Goal: Answer question/provide support: Answer question/provide support

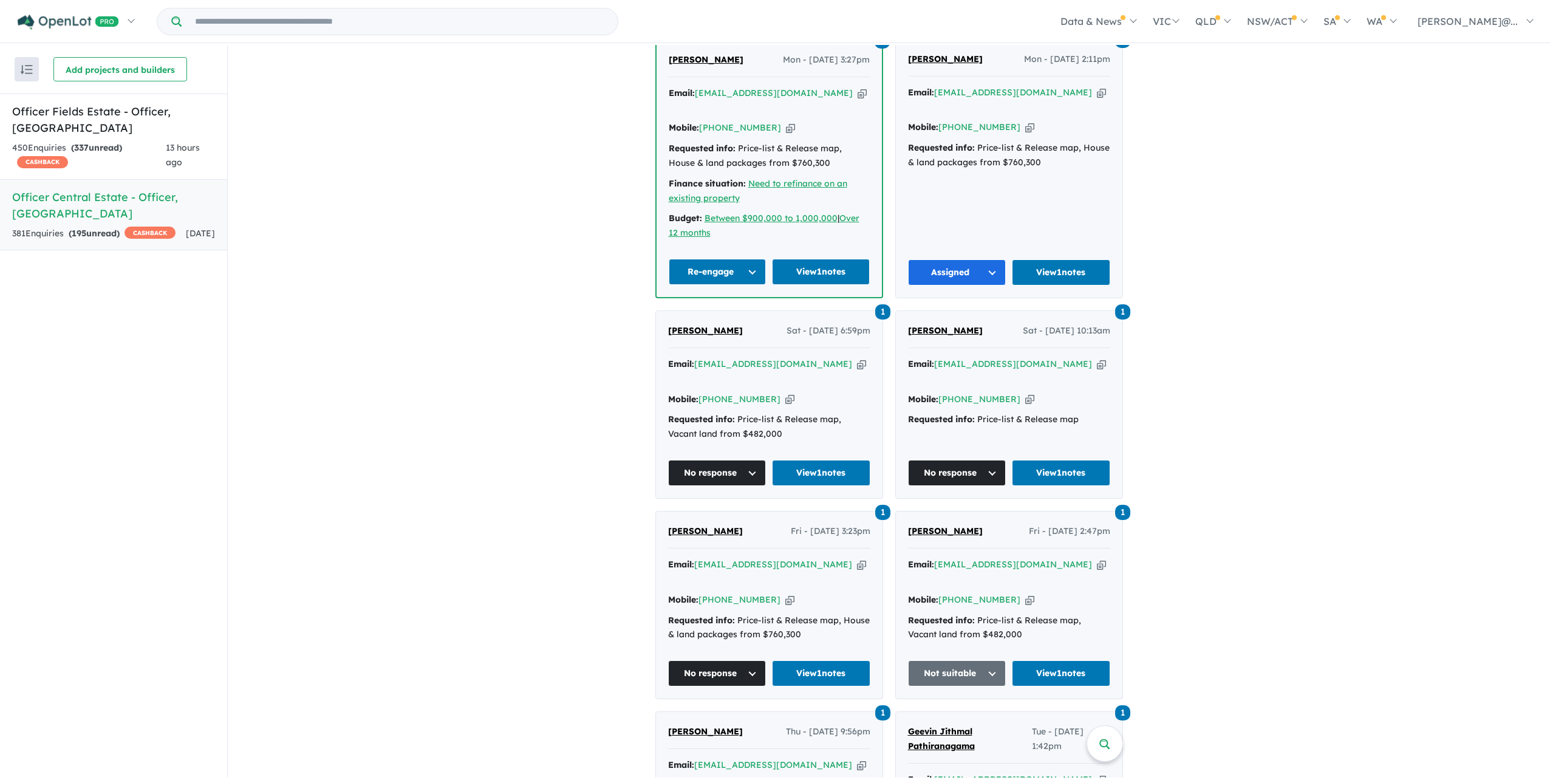
scroll to position [1214, 0]
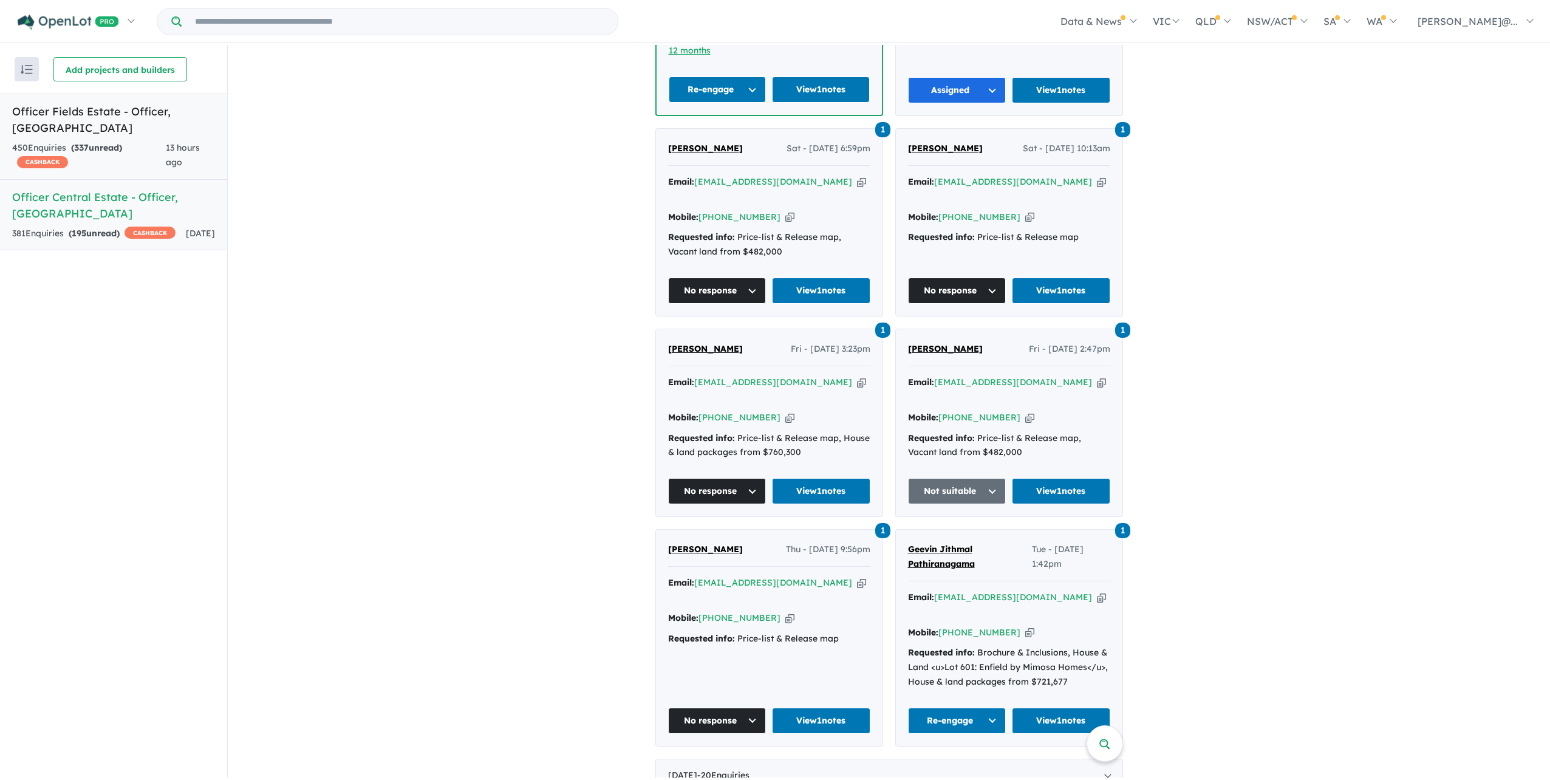
click at [179, 157] on div "13 hours ago" at bounding box center [190, 155] width 49 height 29
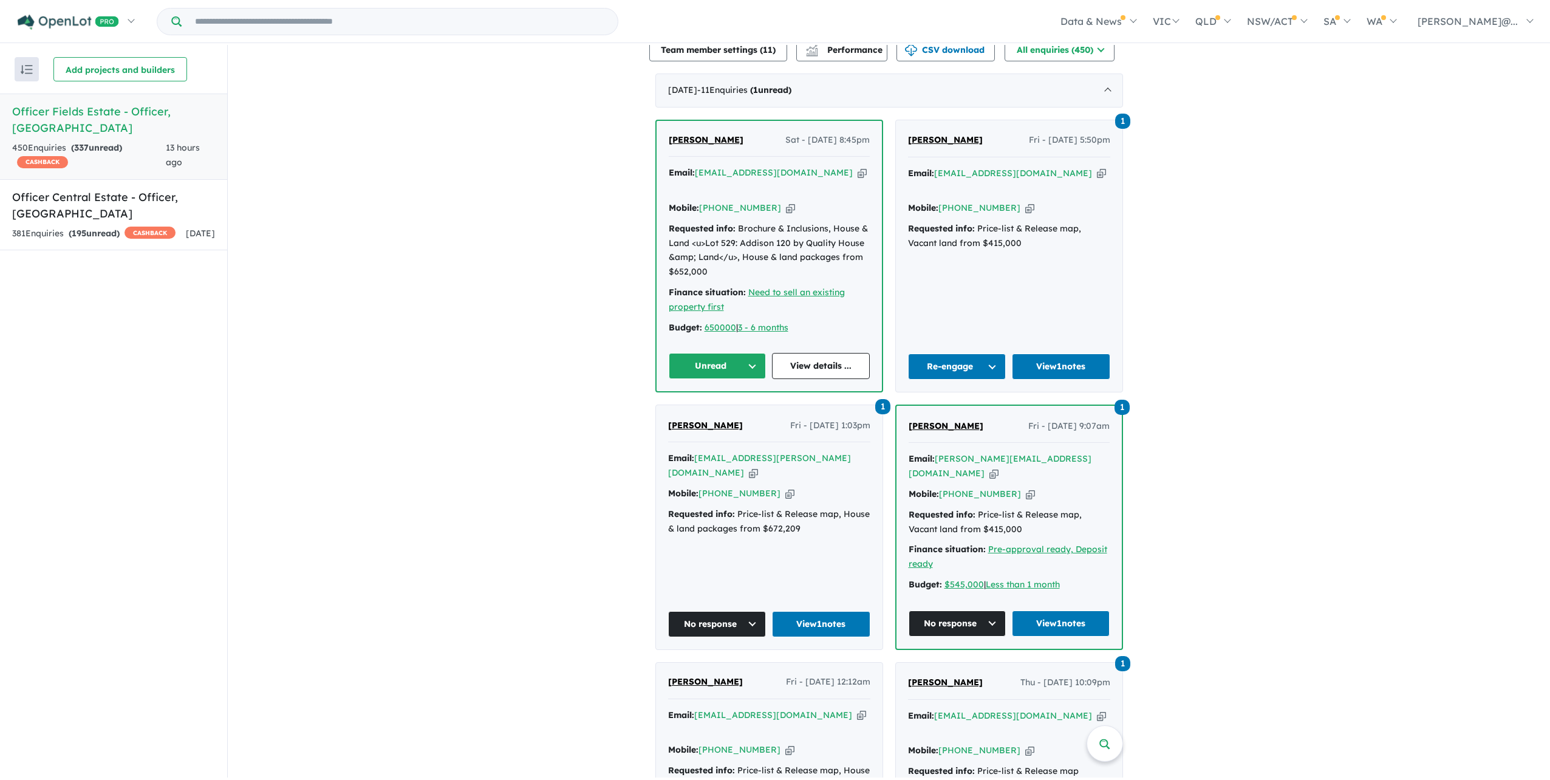
scroll to position [473, 0]
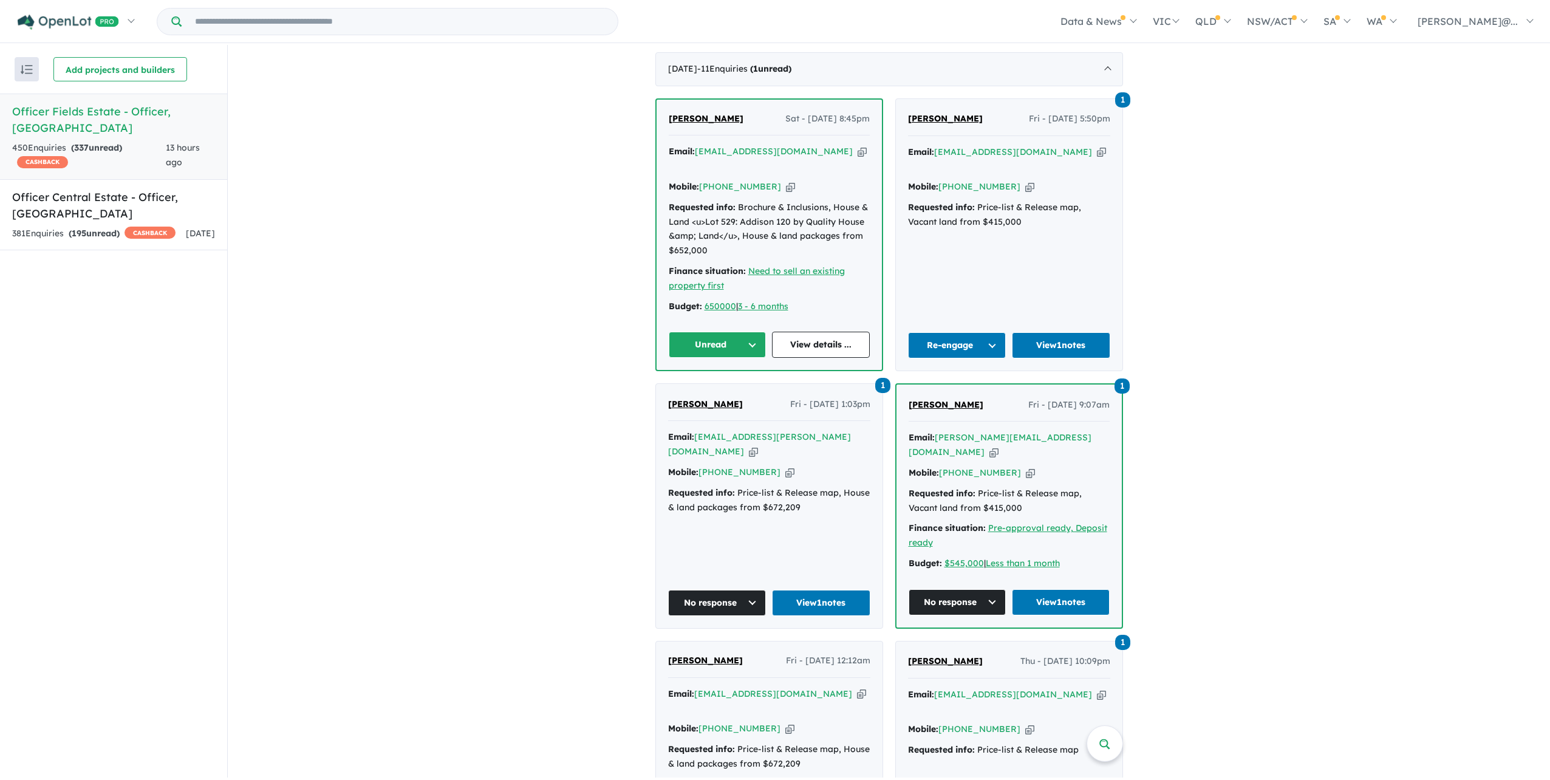
click at [713, 124] on span "[PERSON_NAME]" at bounding box center [706, 118] width 75 height 11
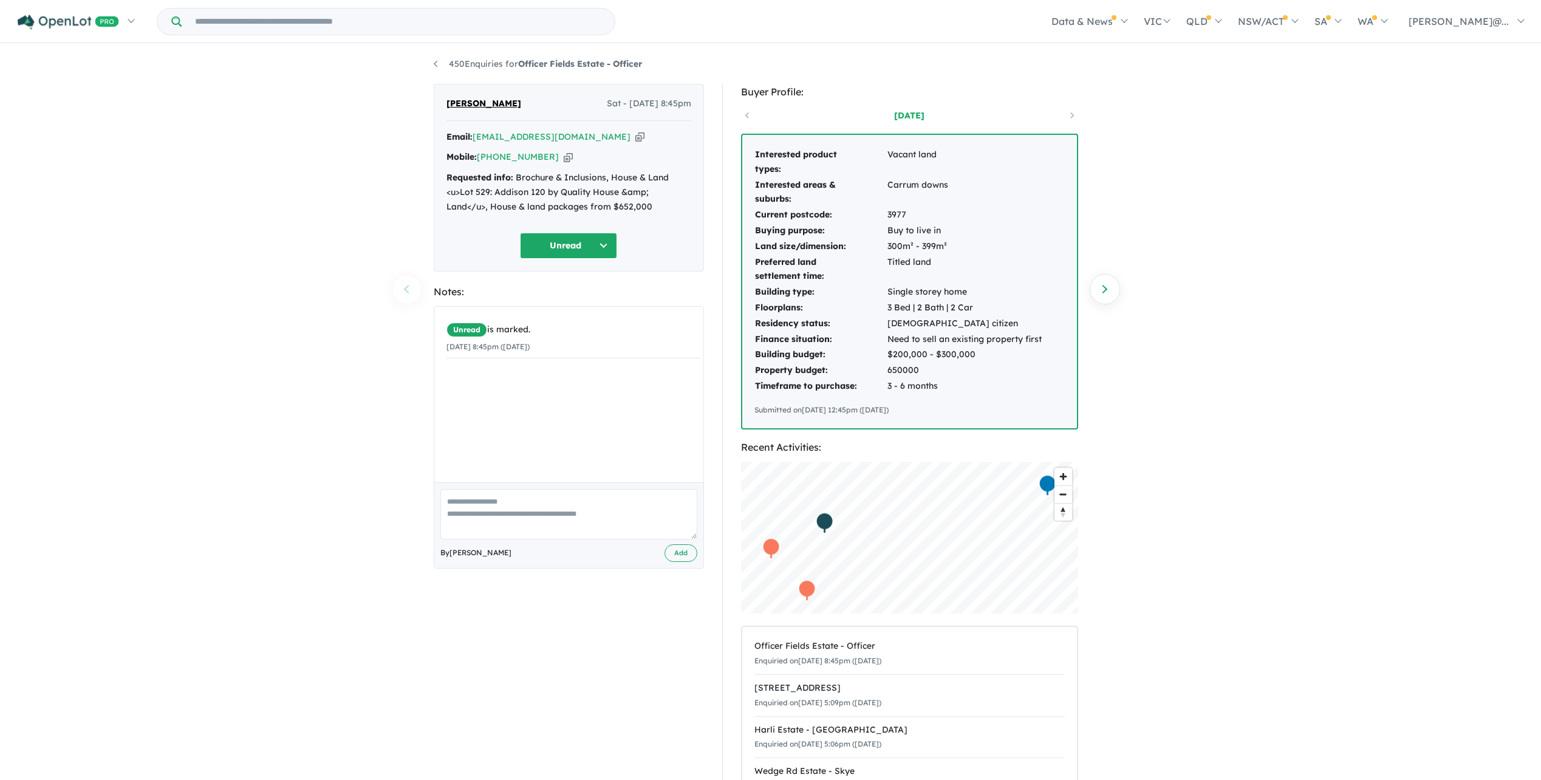
click at [607, 259] on button "Unread" at bounding box center [568, 246] width 97 height 26
click at [723, 233] on div "Buyer Profile: 2 years ago Interested product types: Vacant land Interested are…" at bounding box center [915, 470] width 386 height 773
click at [566, 163] on icon "button" at bounding box center [567, 157] width 9 height 13
click at [580, 259] on button "Unread" at bounding box center [568, 246] width 97 height 26
click at [580, 630] on button "No response" at bounding box center [573, 615] width 106 height 27
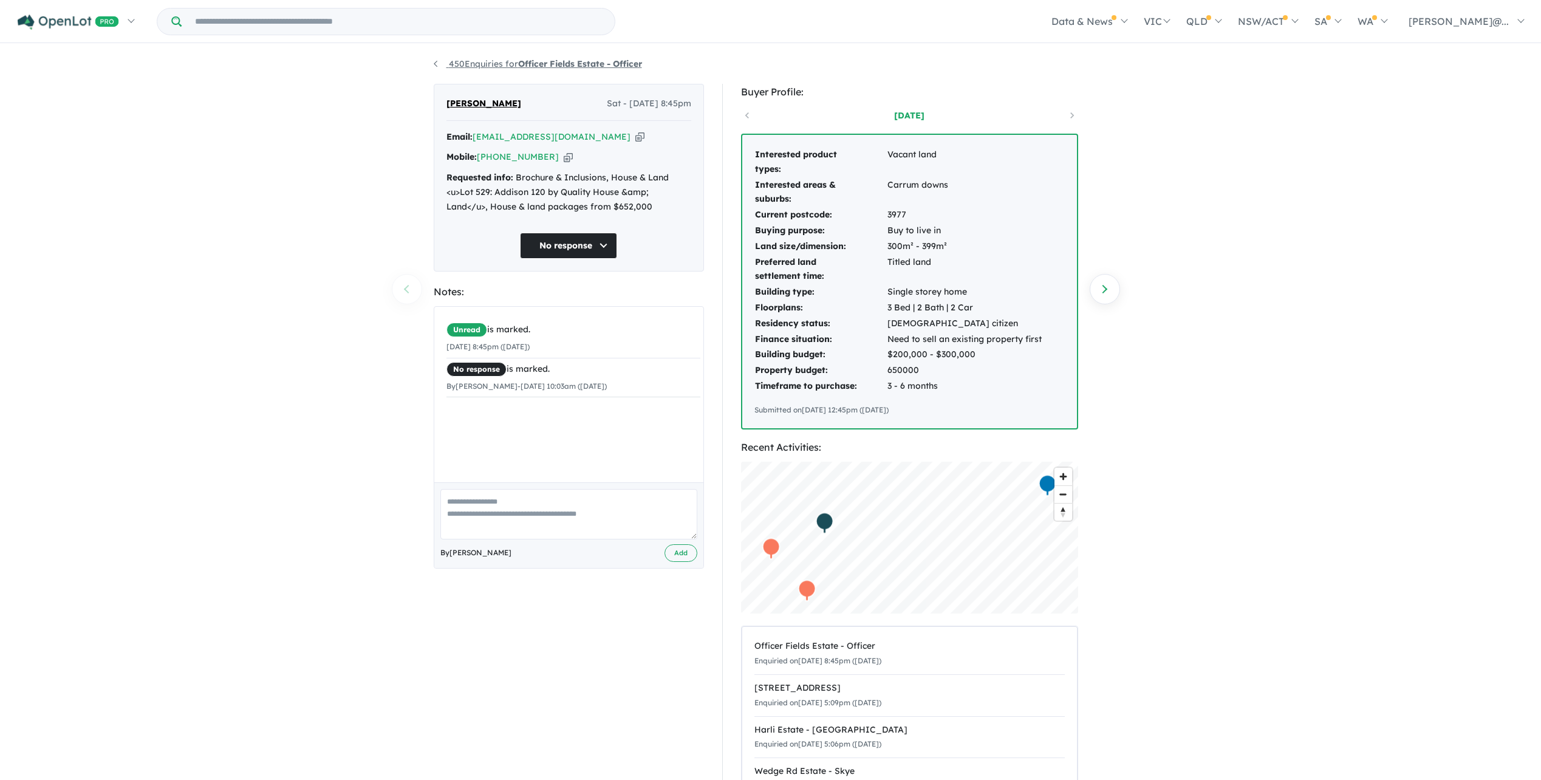
click at [438, 63] on link "450 Enquiries for Officer Fields Estate - Officer" at bounding box center [538, 63] width 208 height 11
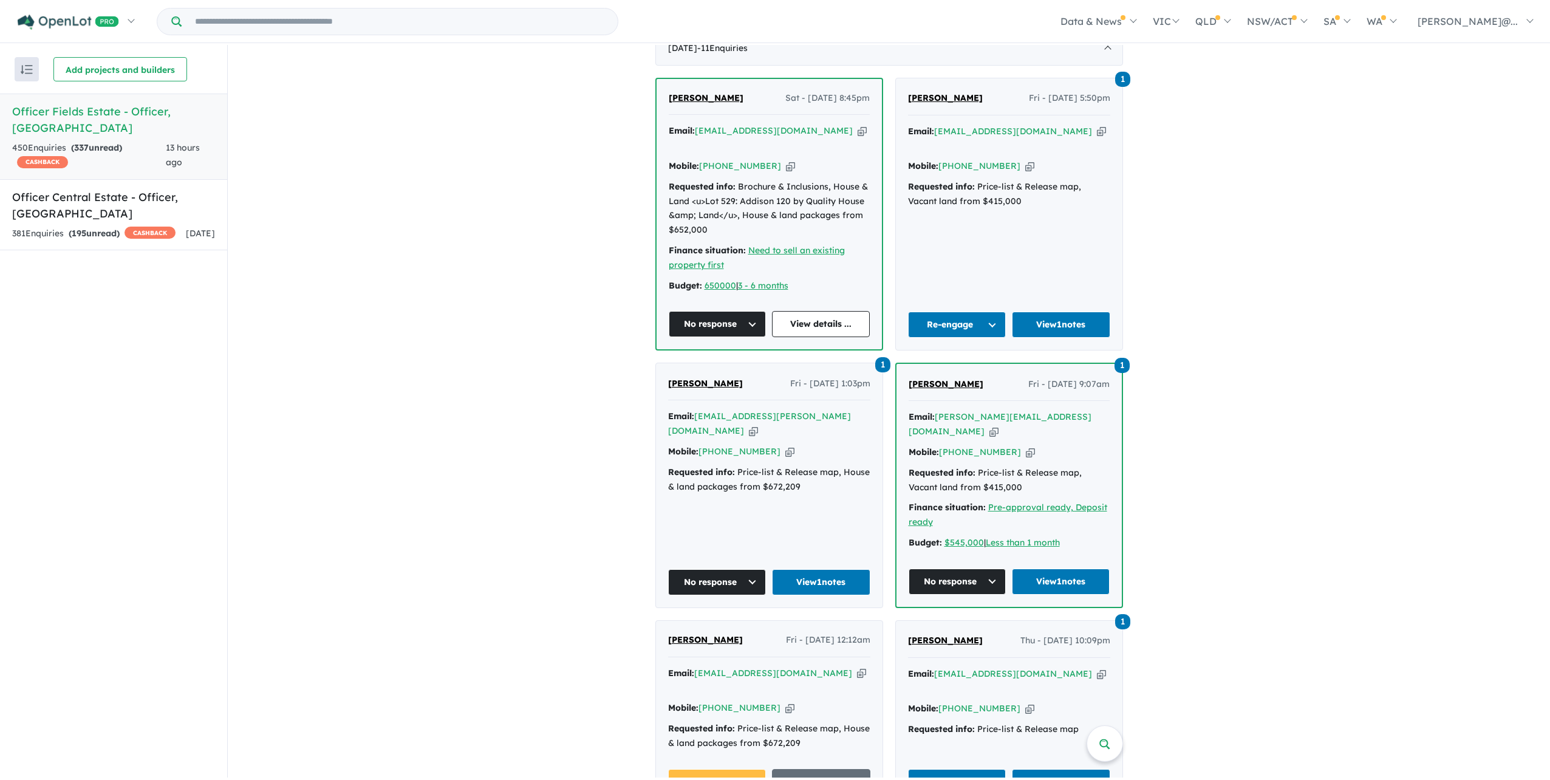
scroll to position [473, 0]
